Goal: Transaction & Acquisition: Purchase product/service

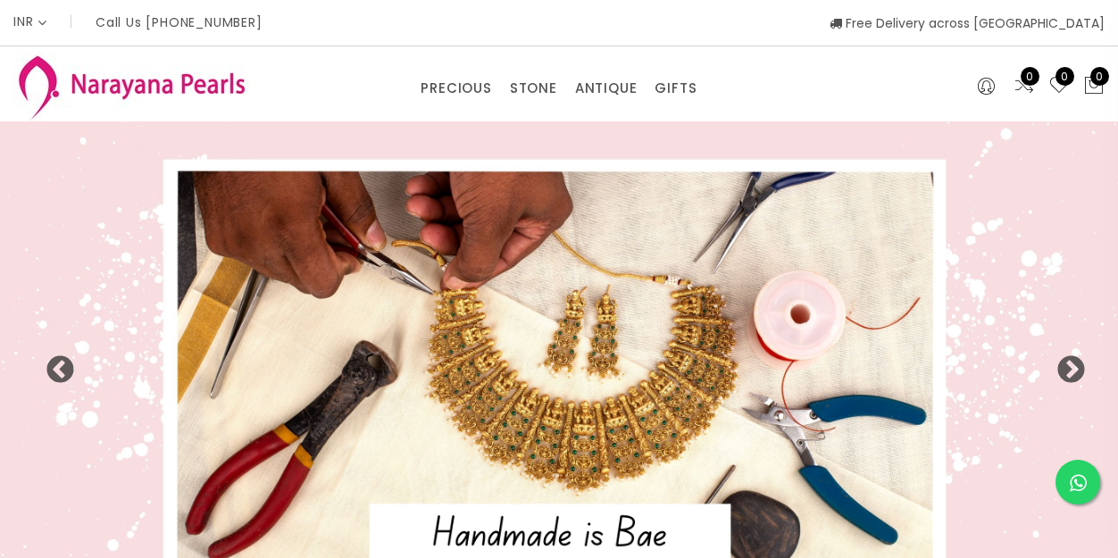
select select "INR"
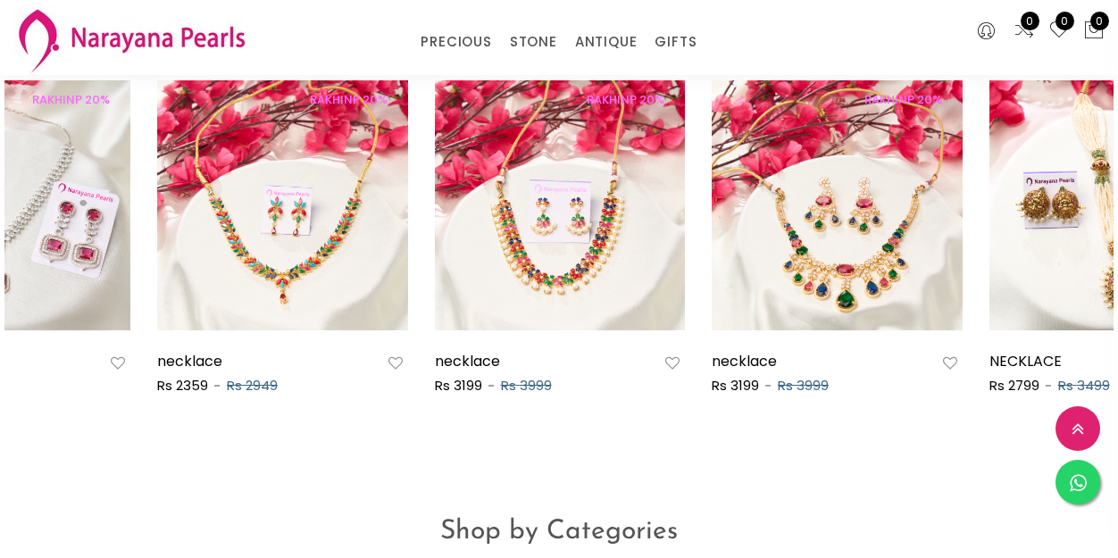
scroll to position [916, 0]
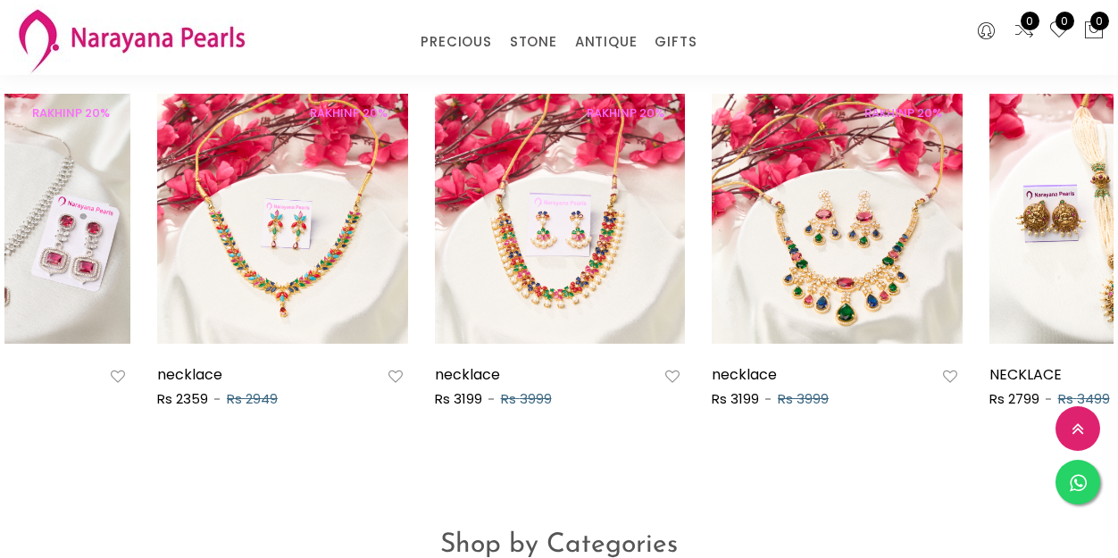
click at [953, 464] on div "New Arrivals Best Sellers RAKHINP 20% NECACE Rs 3199 Rs 3999 RAKHINP 20% NECKLA…" at bounding box center [559, 252] width 1118 height 487
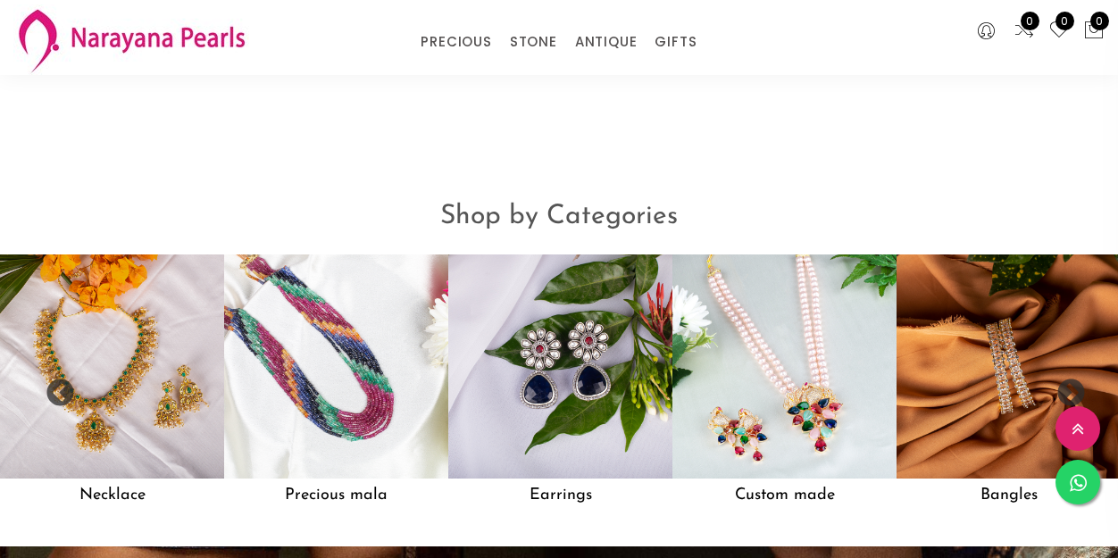
scroll to position [1260, 0]
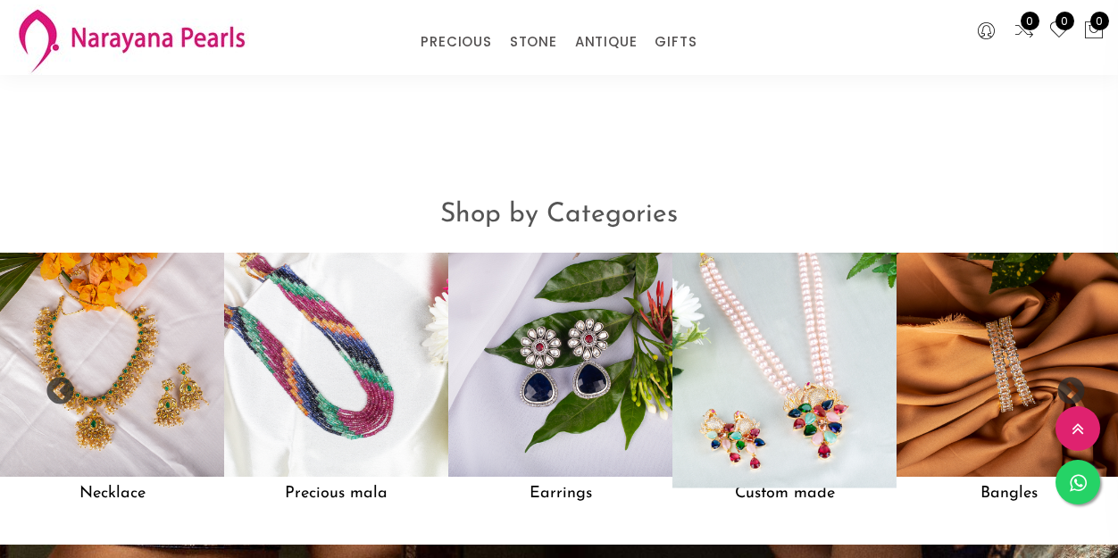
click at [841, 379] on img at bounding box center [784, 365] width 246 height 246
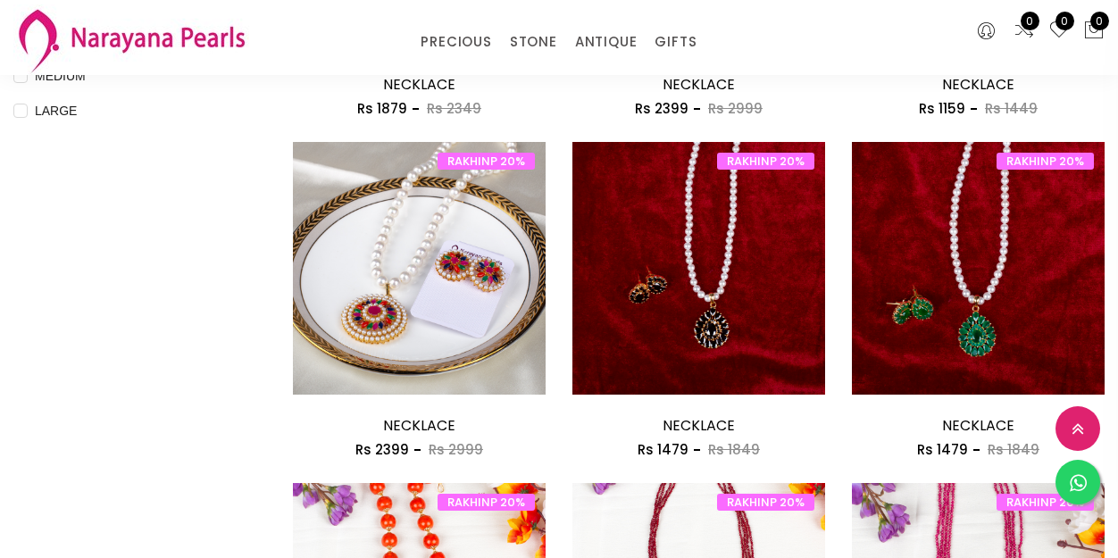
scroll to position [818, 0]
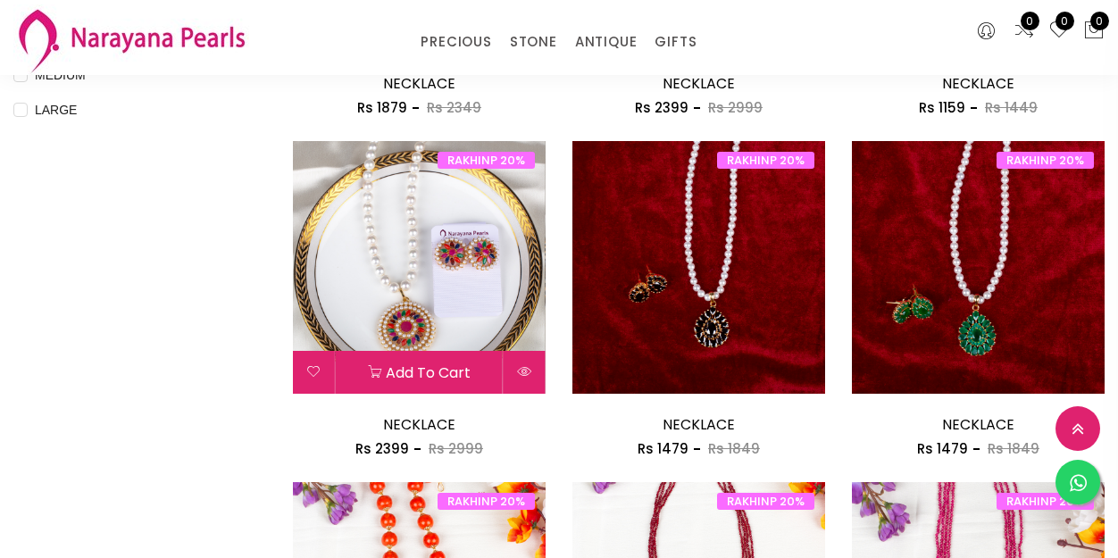
click at [496, 338] on img at bounding box center [419, 267] width 253 height 253
